Goal: Information Seeking & Learning: Learn about a topic

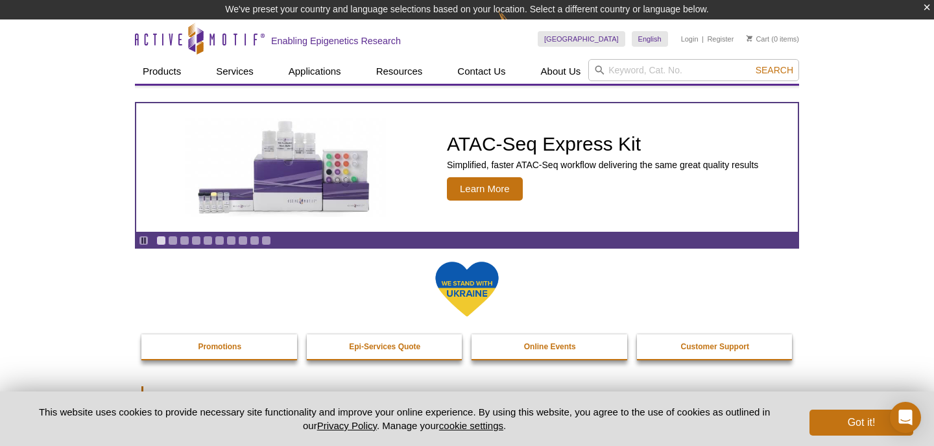
click at [617, 71] on input "search" at bounding box center [693, 70] width 211 height 22
type input "crtc2"
click at [752, 64] on button "Search" at bounding box center [774, 70] width 45 height 12
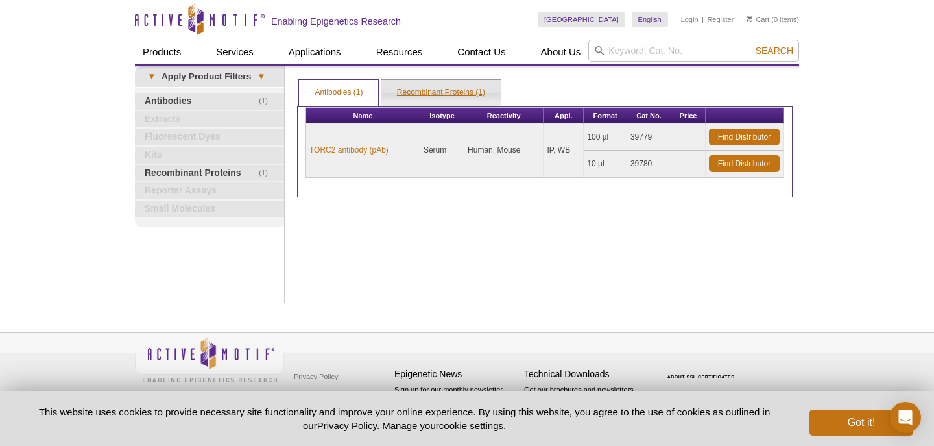
click at [434, 91] on link "Recombinant Proteins (1)" at bounding box center [440, 93] width 119 height 26
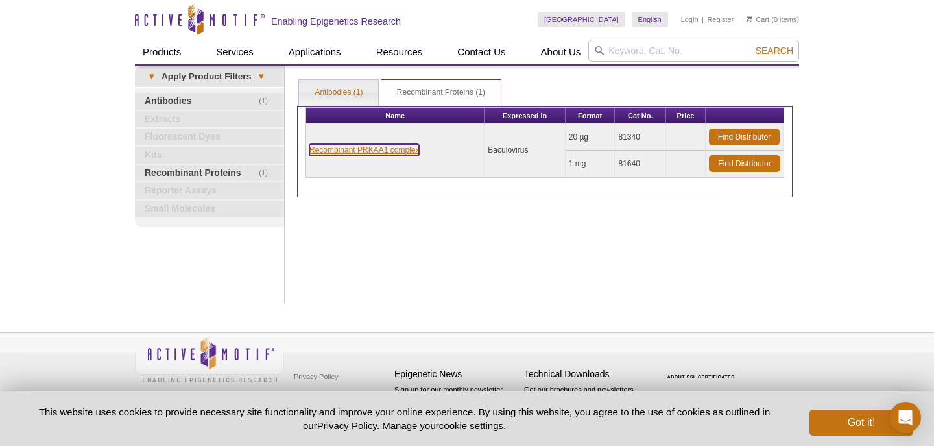
click at [393, 153] on link "Recombinant PRKAA1 complex" at bounding box center [364, 150] width 110 height 12
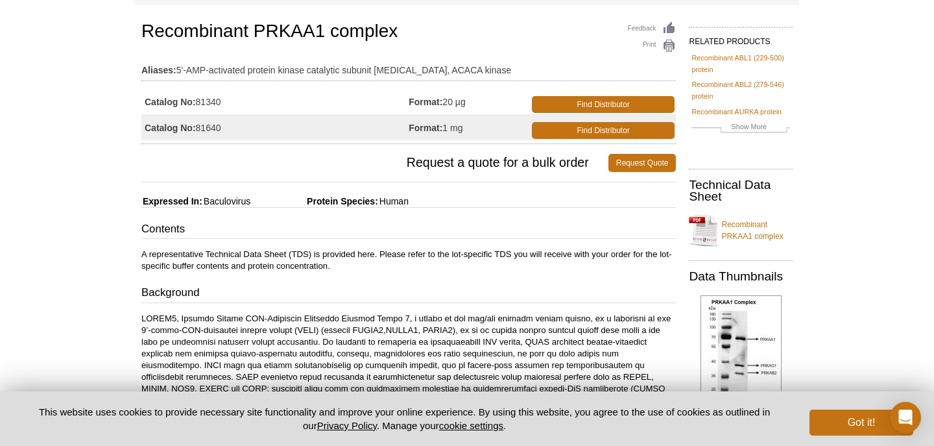
scroll to position [144, 0]
